Goal: Information Seeking & Learning: Understand process/instructions

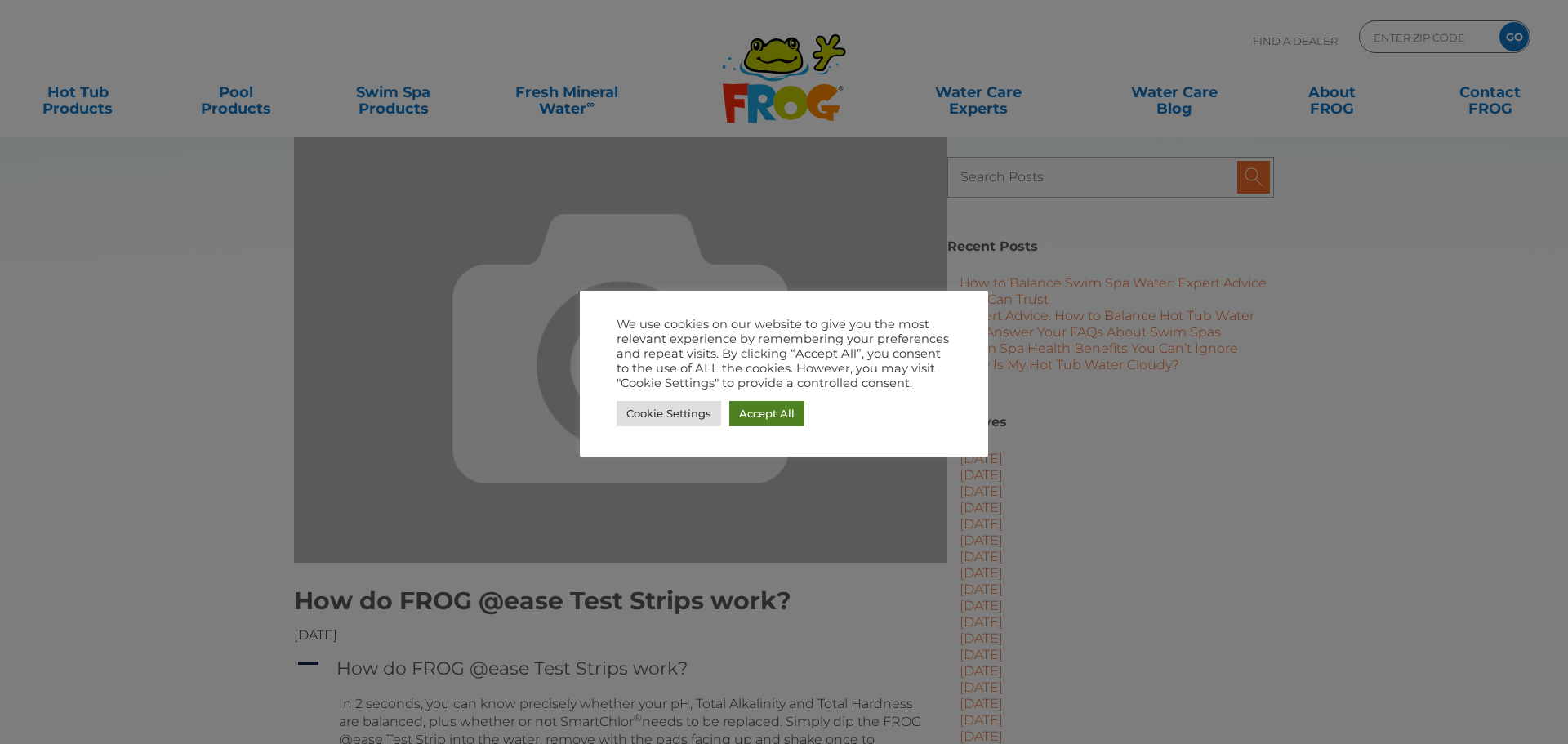
click at [761, 424] on link "Accept All" at bounding box center [766, 414] width 75 height 25
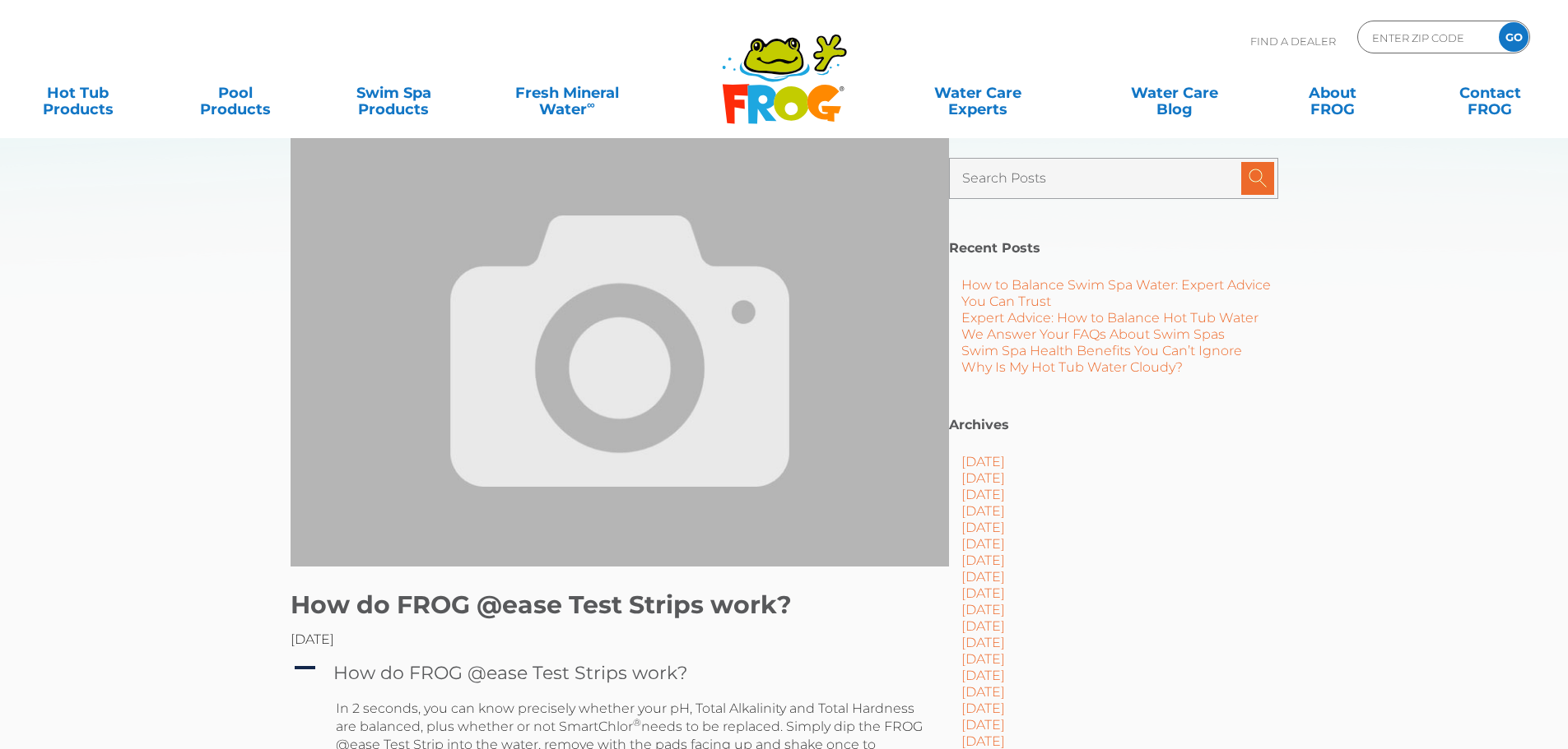
click at [743, 332] on img at bounding box center [620, 351] width 659 height 431
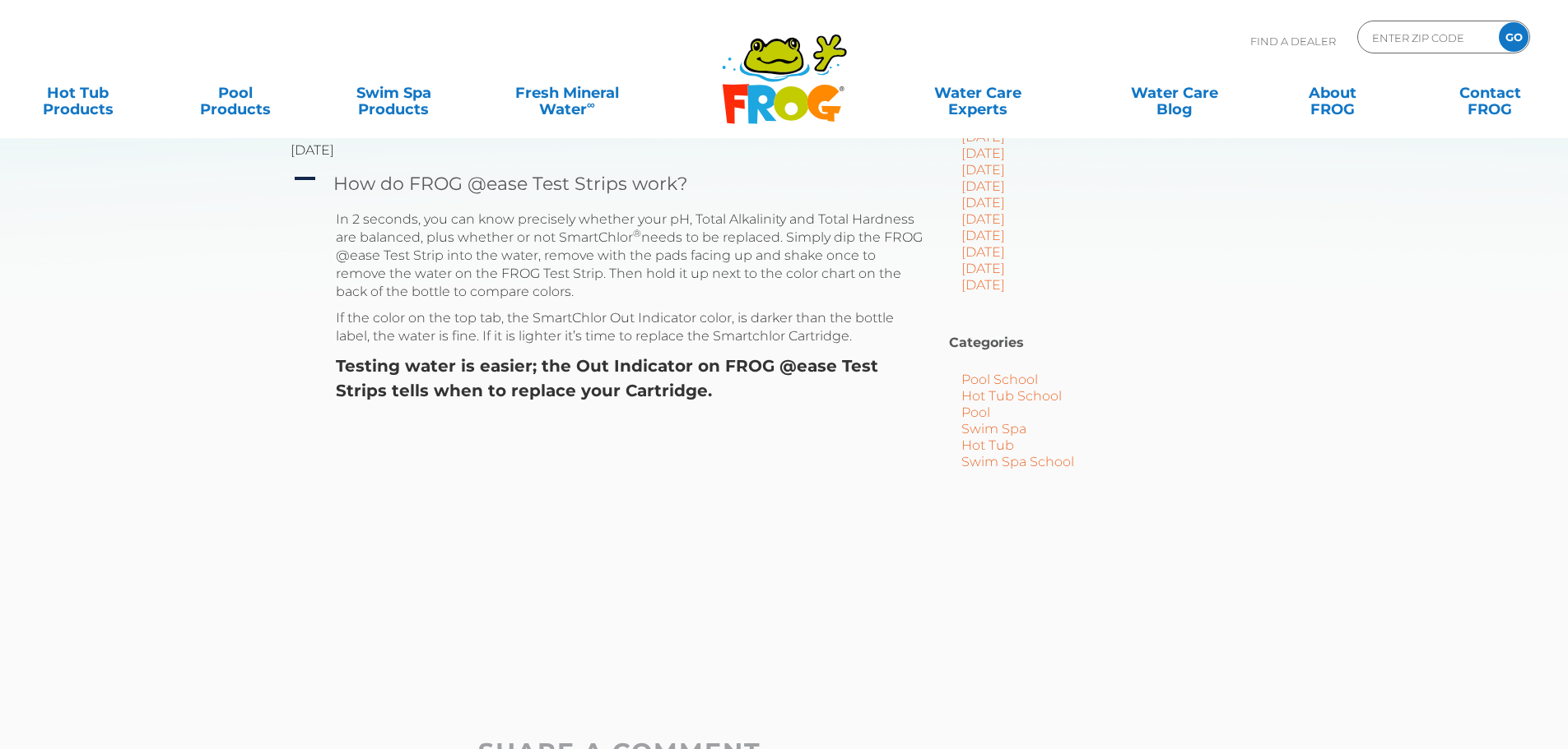
scroll to position [494, 0]
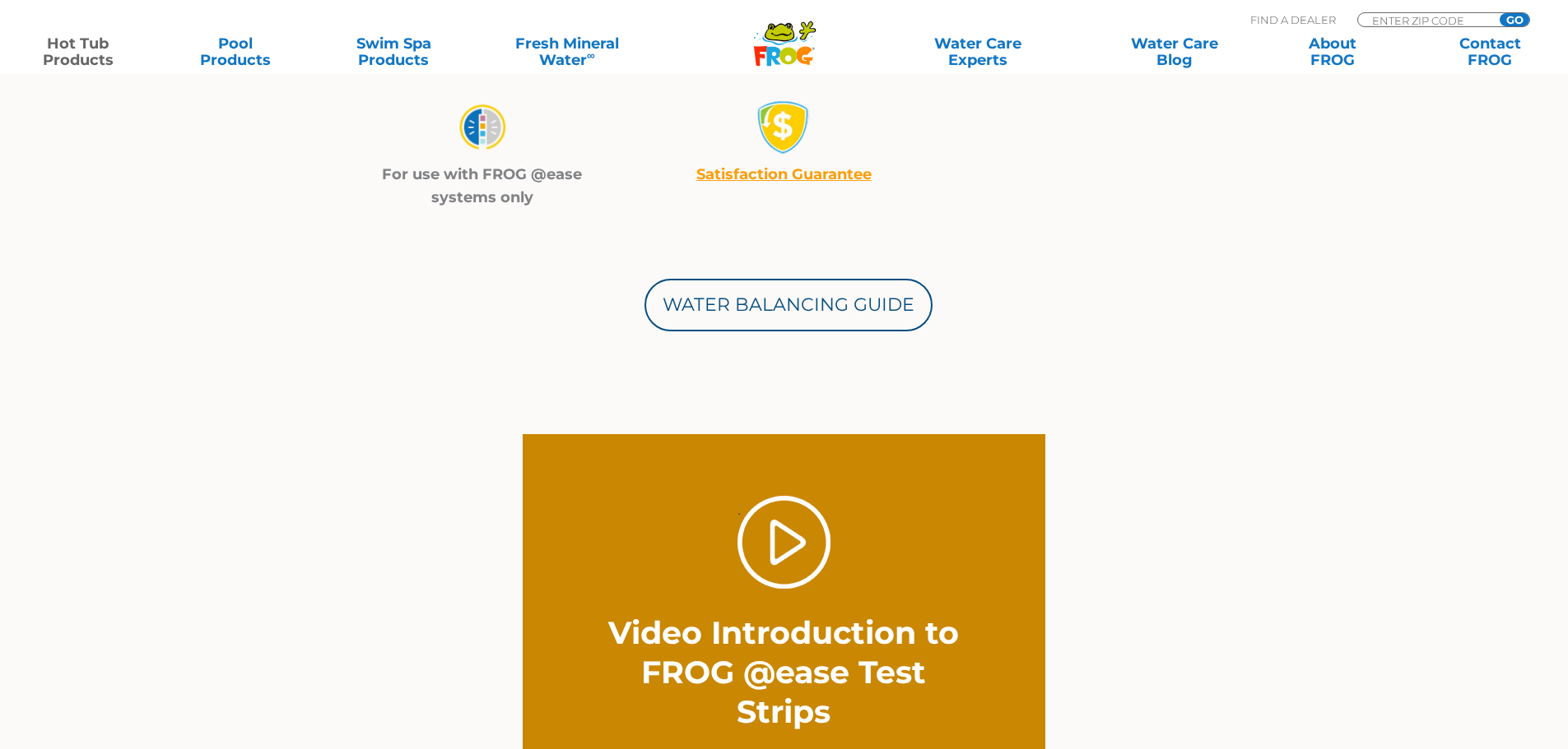
scroll to position [905, 0]
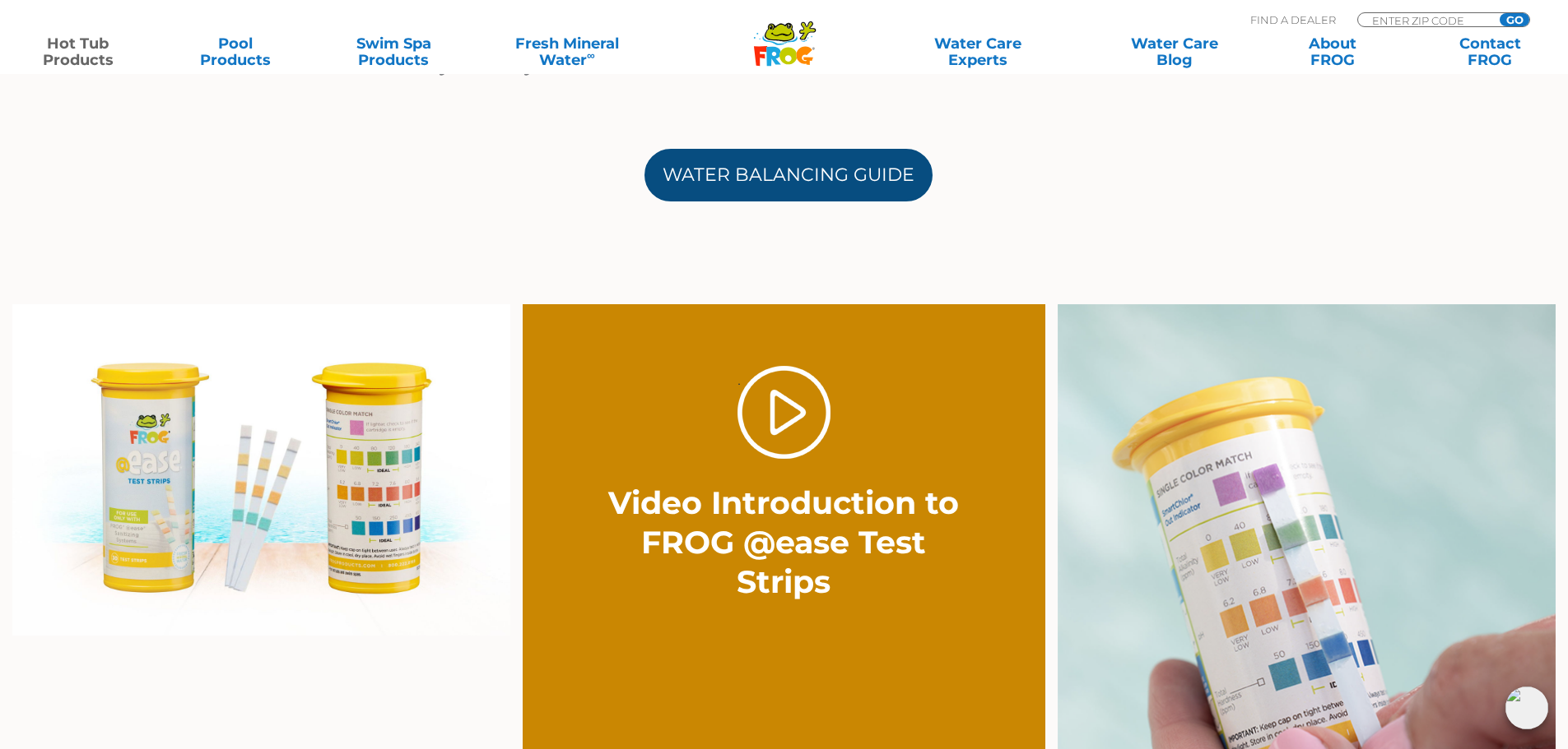
click at [806, 171] on link "Water Balancing Guide" at bounding box center [788, 174] width 288 height 52
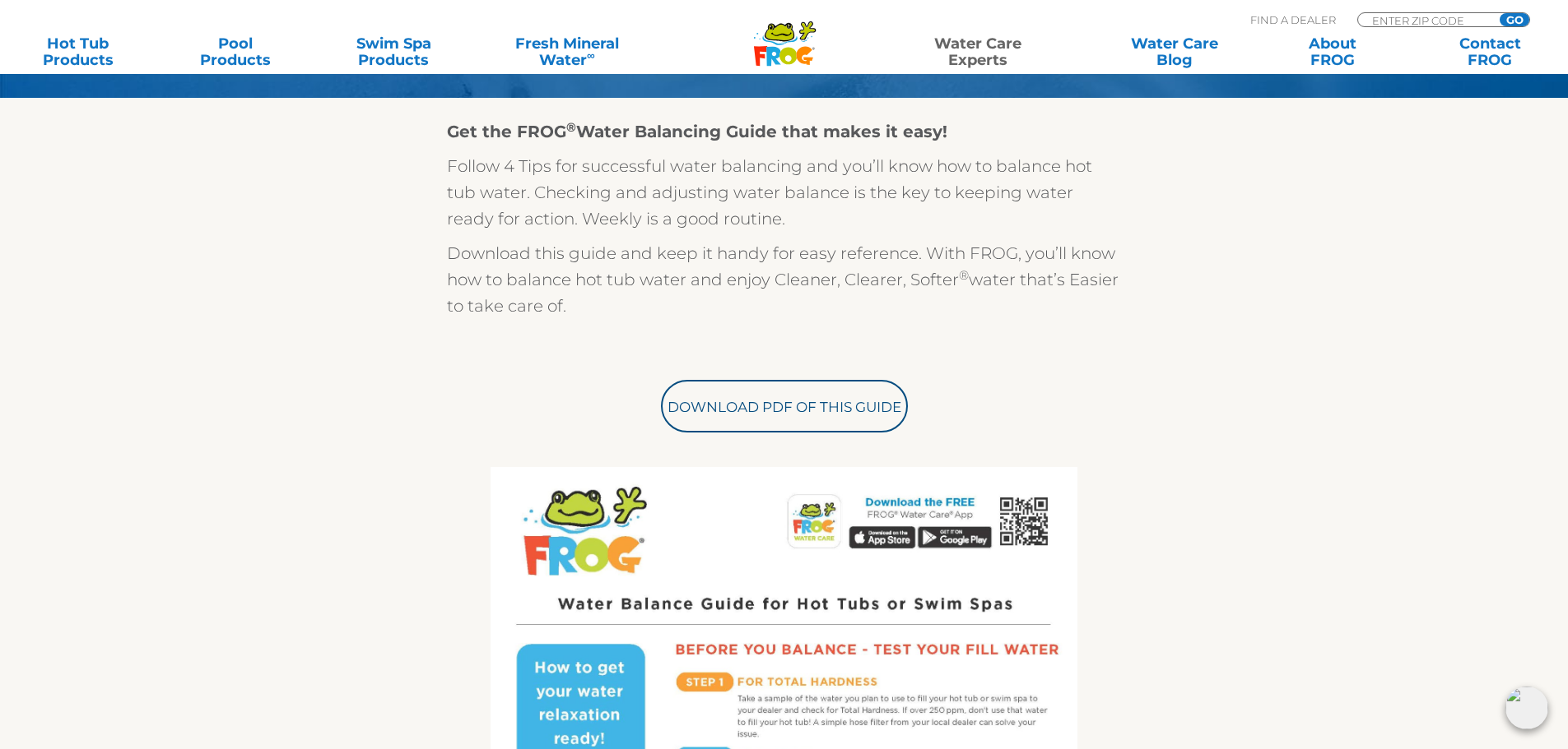
scroll to position [329, 0]
